Goal: Navigation & Orientation: Find specific page/section

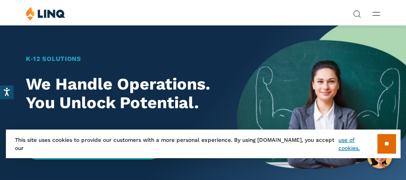
click at [384, 13] on div "Solutions Nutrition Overview NEW School Nutrition Suite School Nutrition State …" at bounding box center [203, 14] width 406 height 17
click at [380, 12] on line "Open Main Menu" at bounding box center [376, 12] width 7 height 0
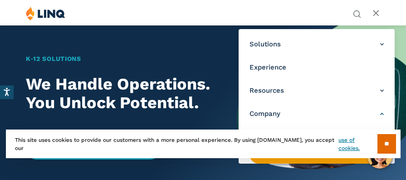
scroll to position [79, 0]
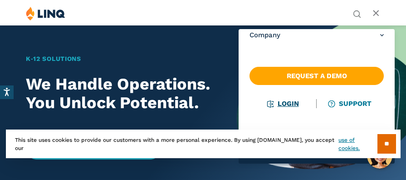
click at [282, 99] on li "Login" at bounding box center [283, 104] width 67 height 10
click at [279, 101] on link "Login" at bounding box center [282, 103] width 31 height 8
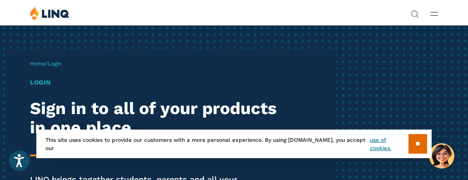
click at [406, 14] on icon "Open Main Menu" at bounding box center [434, 14] width 8 height 4
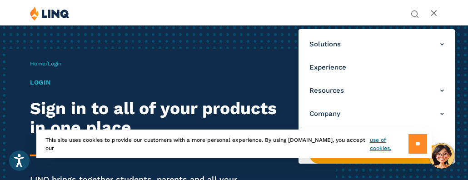
click at [406, 144] on input "**" at bounding box center [417, 144] width 19 height 20
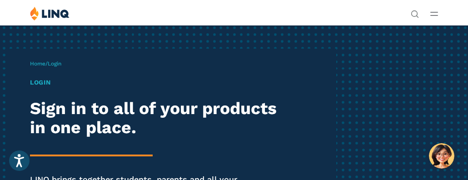
click at [406, 9] on button "Open Main Menu" at bounding box center [434, 14] width 8 height 10
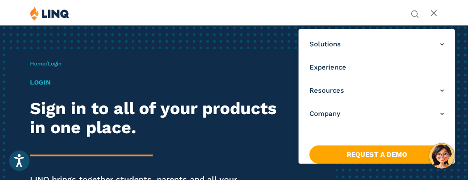
scroll to position [79, 0]
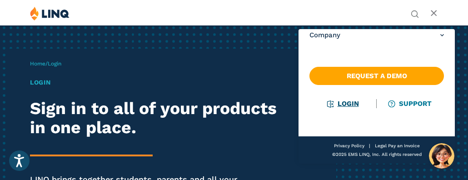
click at [352, 104] on link "Login" at bounding box center [342, 103] width 31 height 8
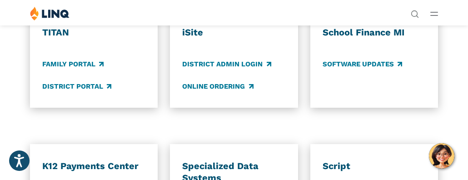
scroll to position [636, 0]
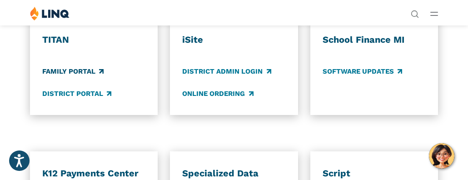
click at [77, 74] on link "Family Portal" at bounding box center [72, 71] width 61 height 10
